Goal: Information Seeking & Learning: Learn about a topic

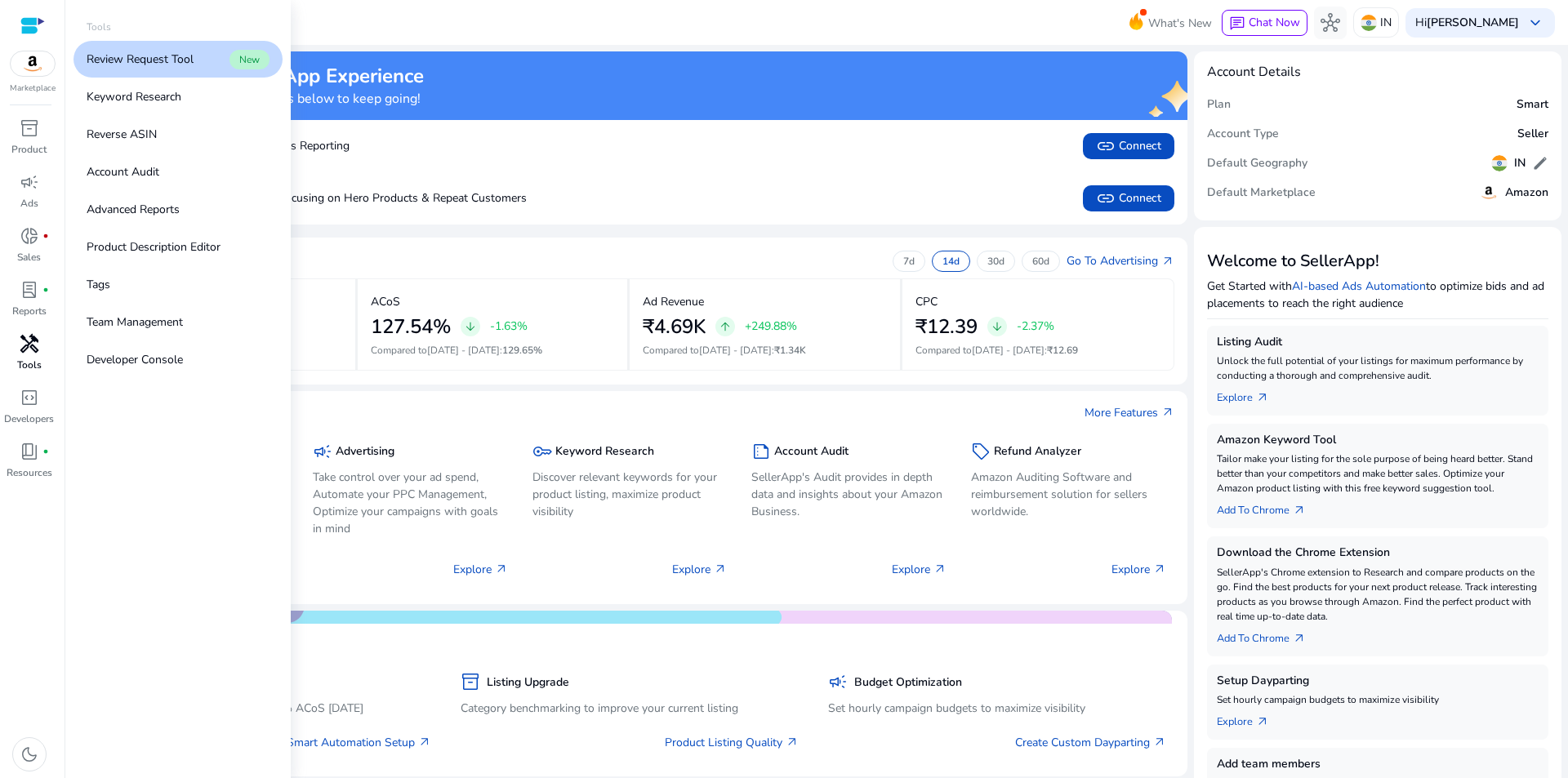
click at [31, 345] on span "handyman" at bounding box center [30, 344] width 20 height 20
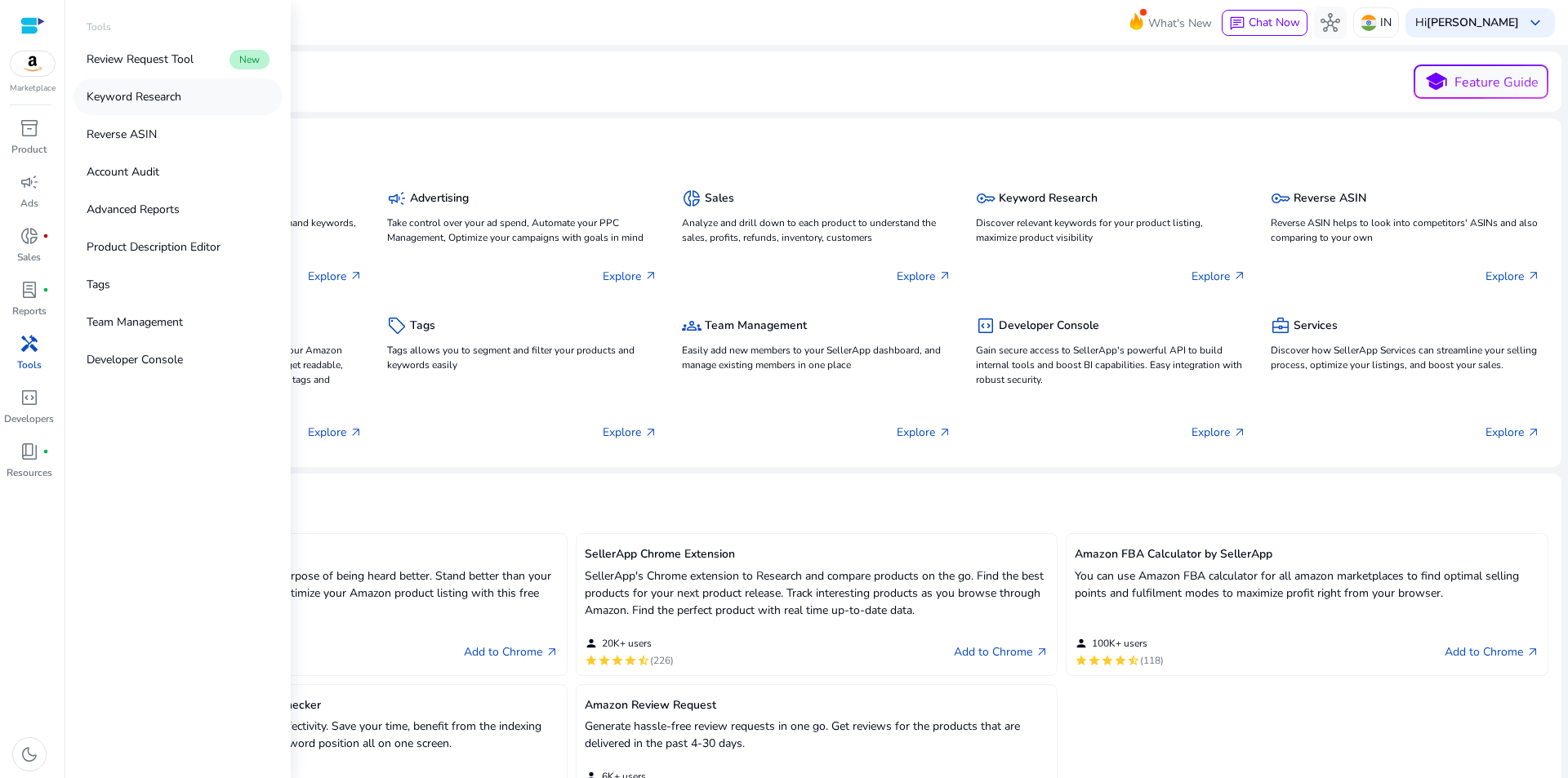
click at [118, 97] on p "Keyword Research" at bounding box center [134, 96] width 95 height 17
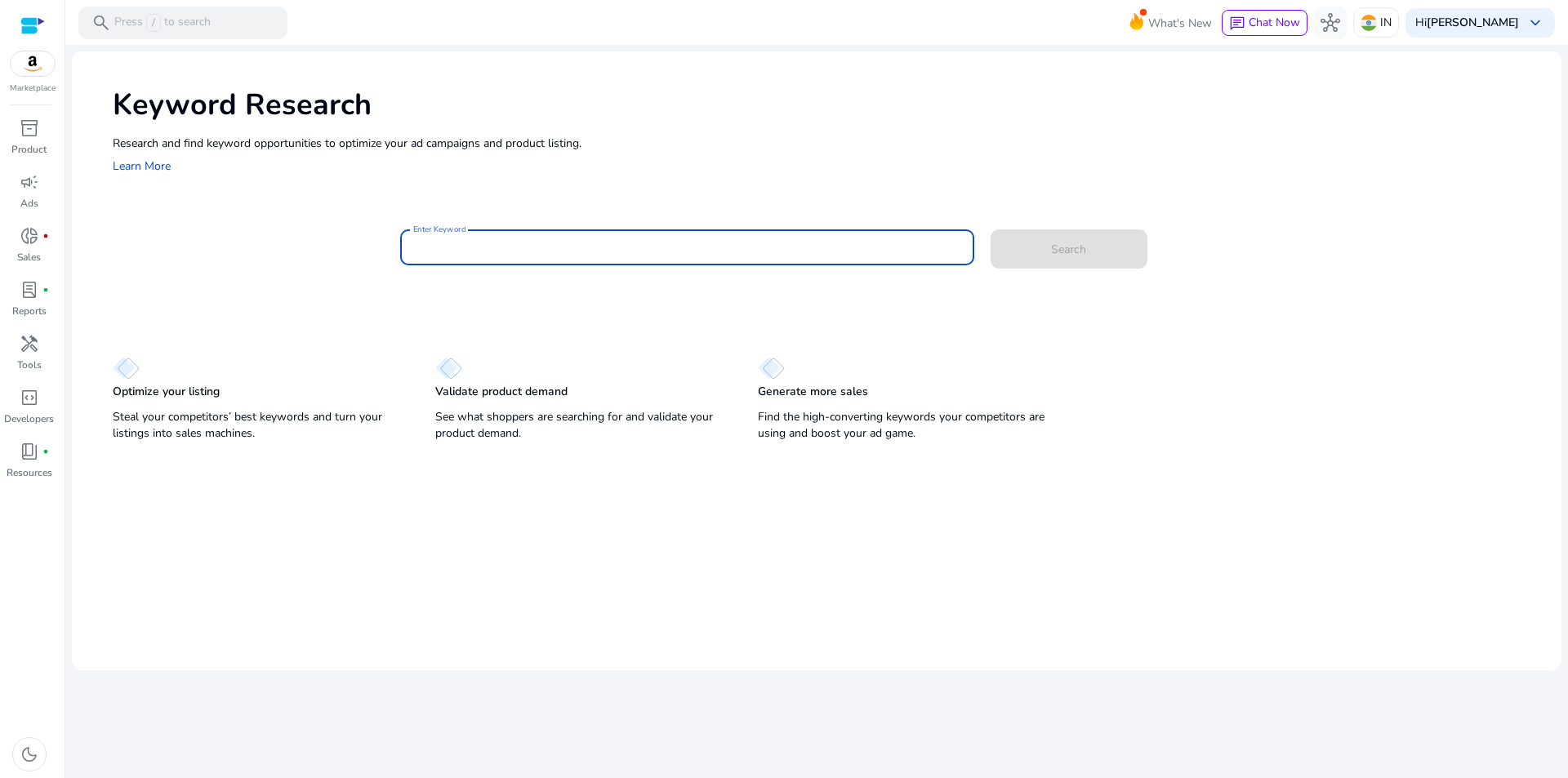
click at [549, 256] on input "Enter Keyword" at bounding box center [687, 248] width 548 height 18
type input "**********"
click at [991, 230] on button "Search" at bounding box center [1069, 249] width 157 height 39
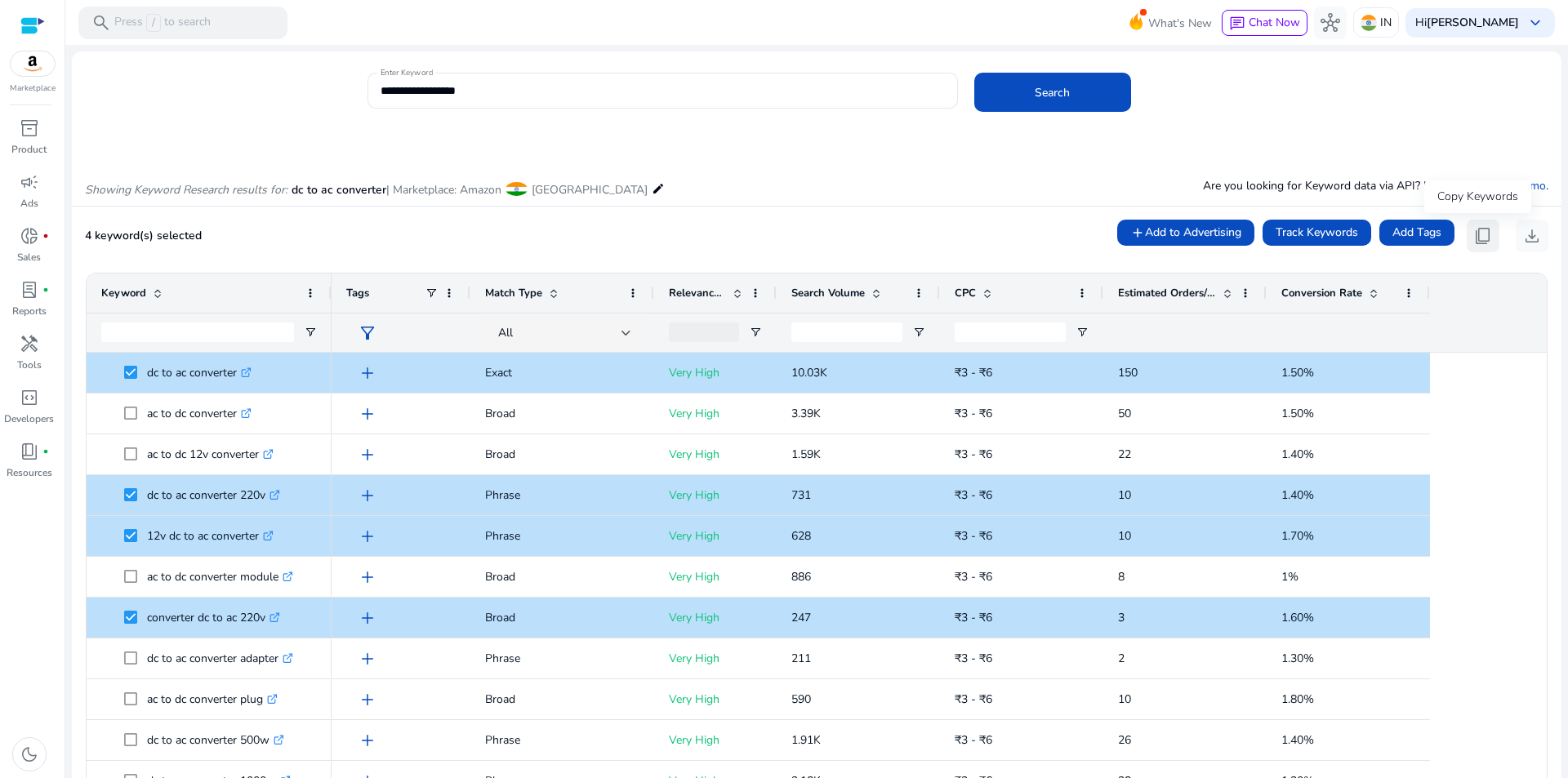
click at [1479, 239] on span "content_copy" at bounding box center [1483, 236] width 20 height 20
click at [1095, 180] on div "Showing Keyword Research results for: dc to ac converter | Marketplace: Amazon …" at bounding box center [817, 173] width 1490 height 67
